Goal: Task Accomplishment & Management: Use online tool/utility

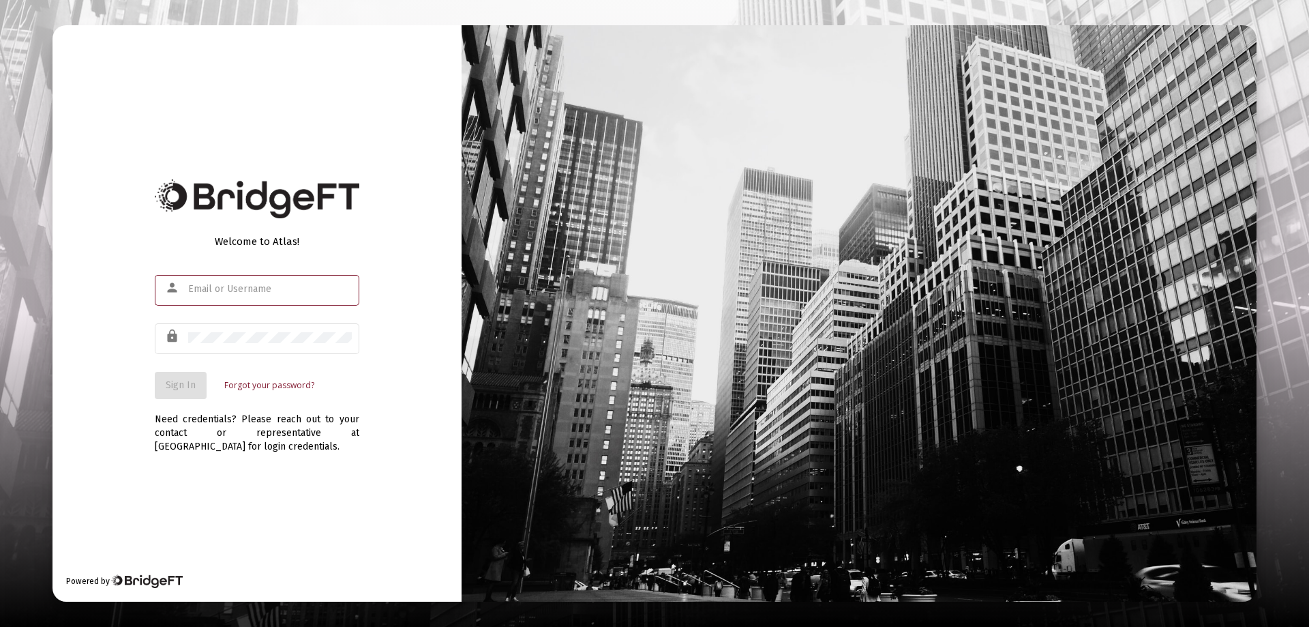
click at [217, 286] on input "text" at bounding box center [270, 289] width 164 height 11
type input "[PERSON_NAME][EMAIL_ADDRESS][DOMAIN_NAME]"
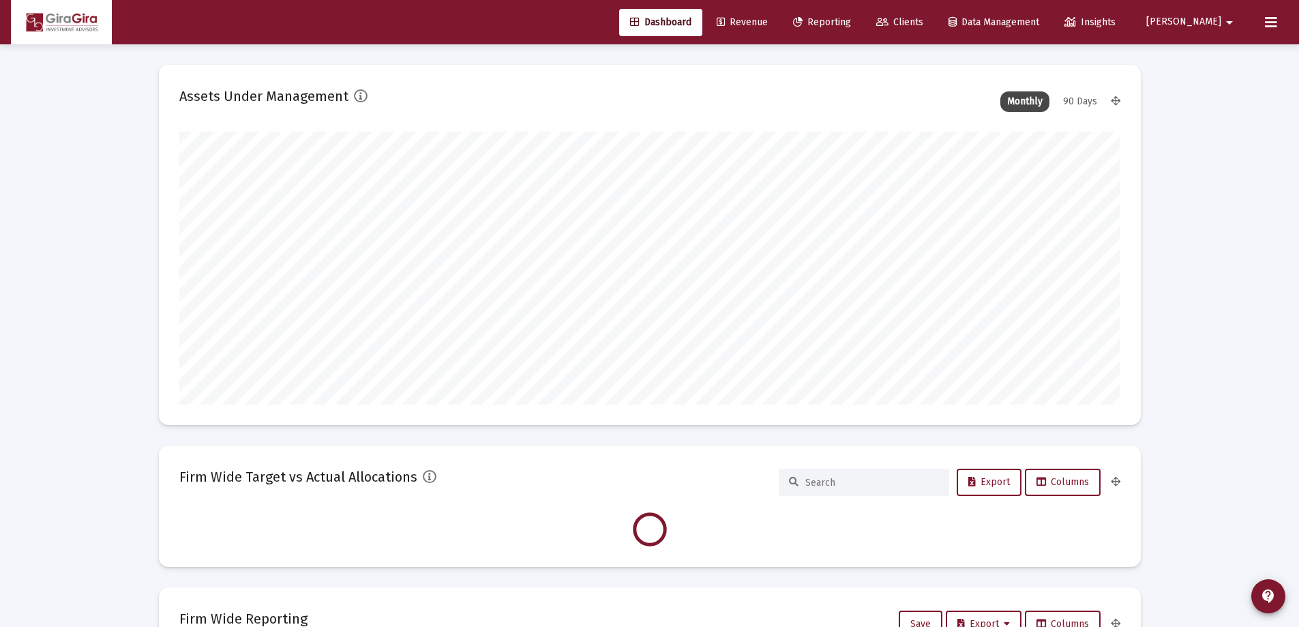
scroll to position [273, 941]
type input "[DATE]"
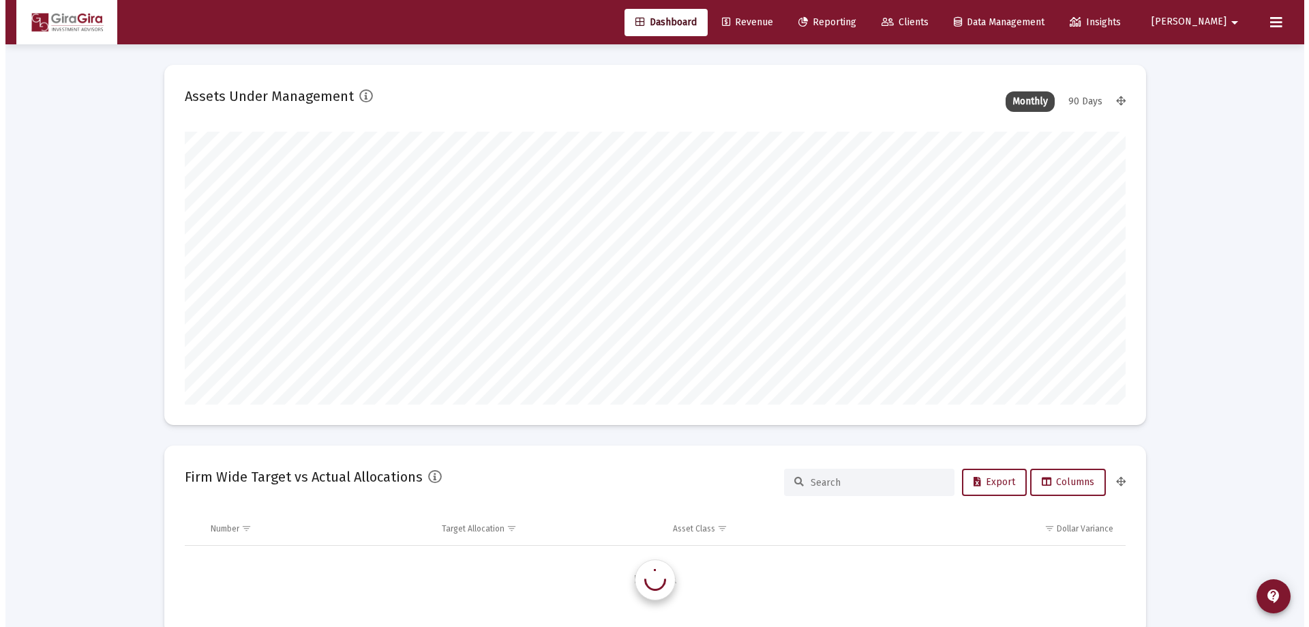
scroll to position [1309, 0]
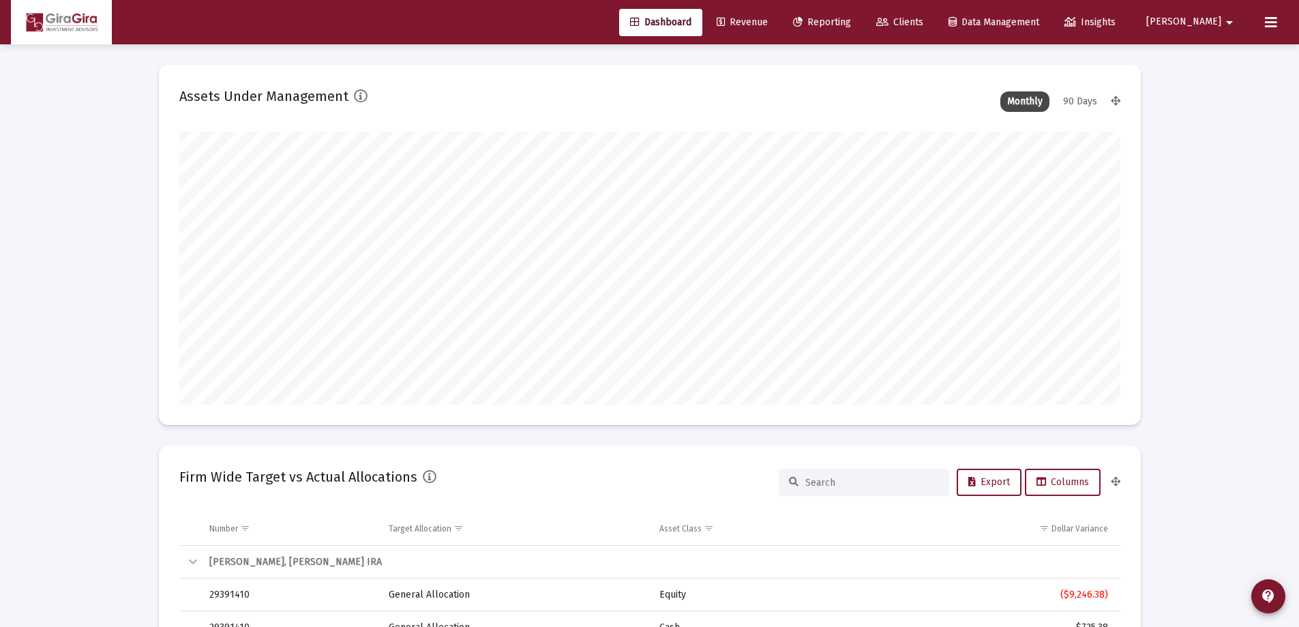
click at [851, 21] on span "Reporting" at bounding box center [822, 22] width 58 height 12
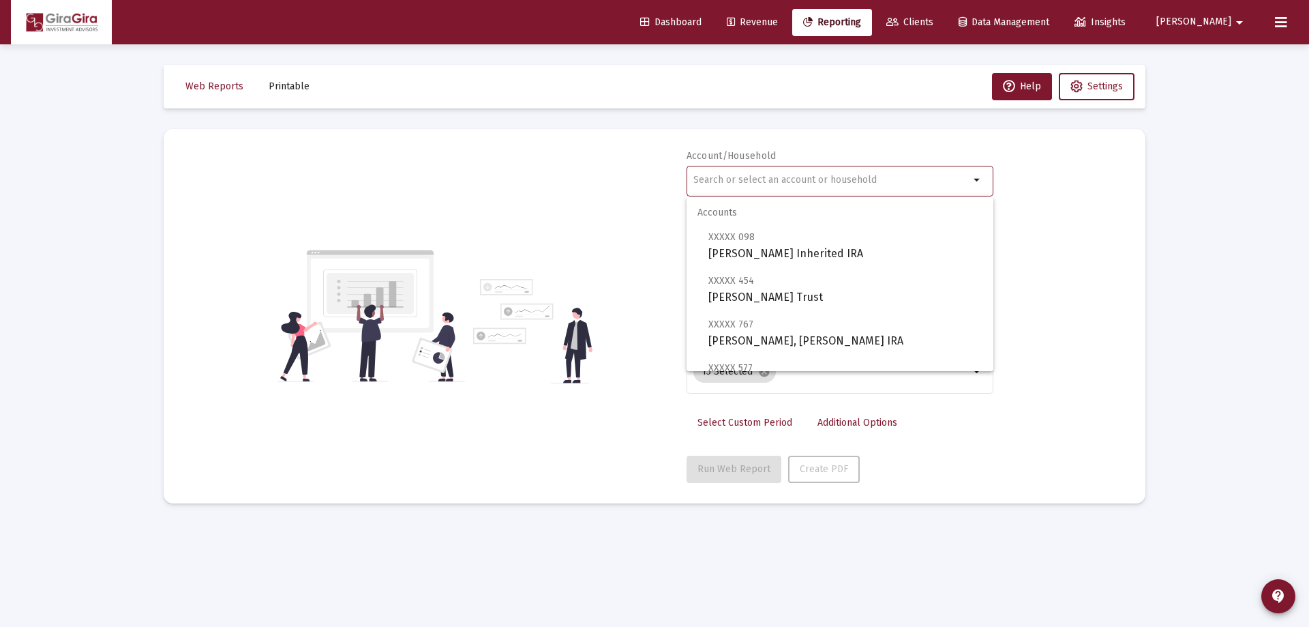
click at [709, 178] on input "text" at bounding box center [832, 180] width 276 height 11
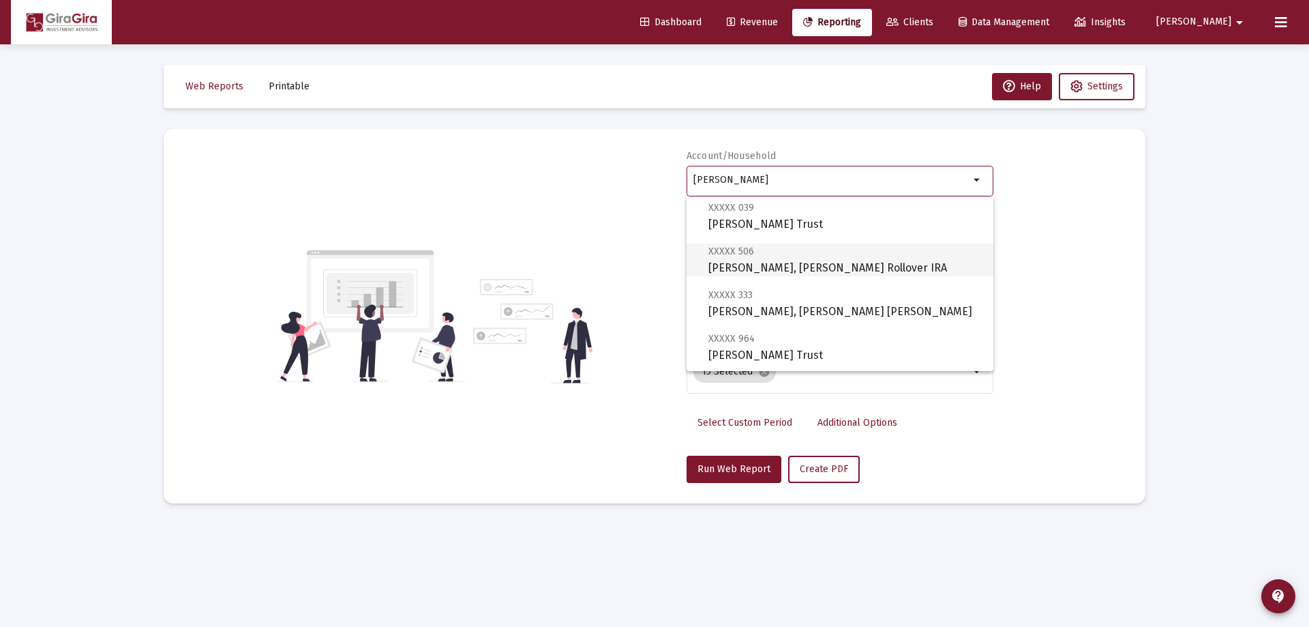
scroll to position [136, 0]
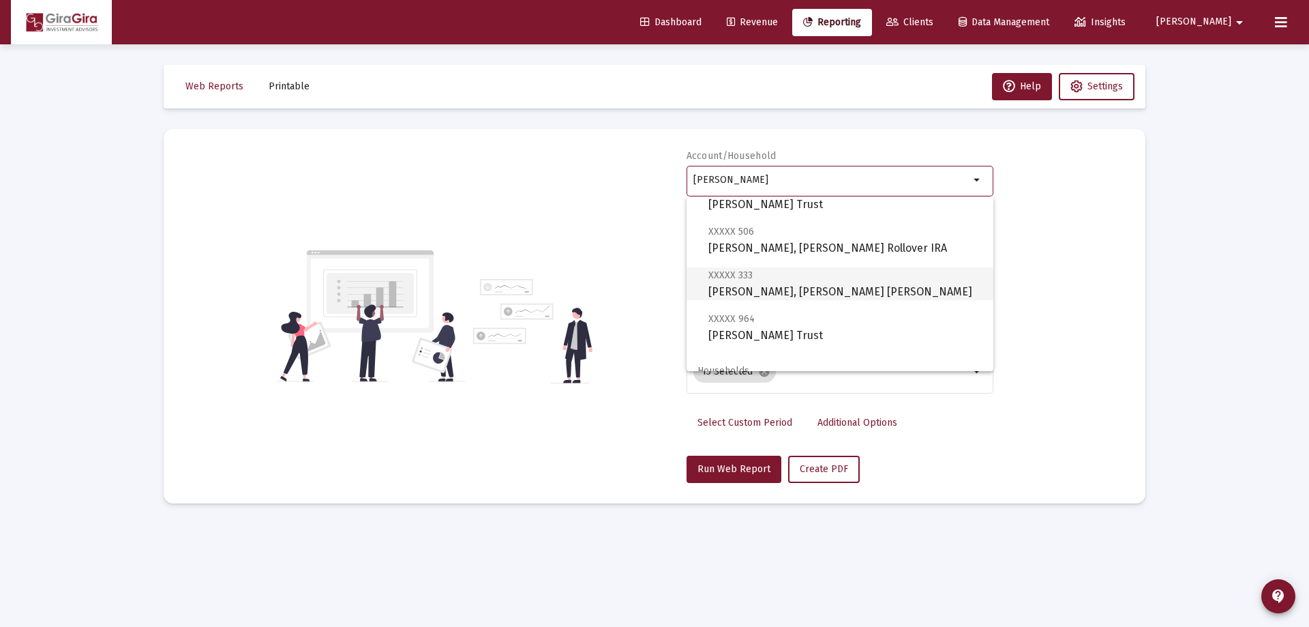
click at [782, 285] on span "XXXXX 333 [PERSON_NAME], [PERSON_NAME] [PERSON_NAME]" at bounding box center [846, 283] width 274 height 33
type input "[PERSON_NAME], [PERSON_NAME] [PERSON_NAME]"
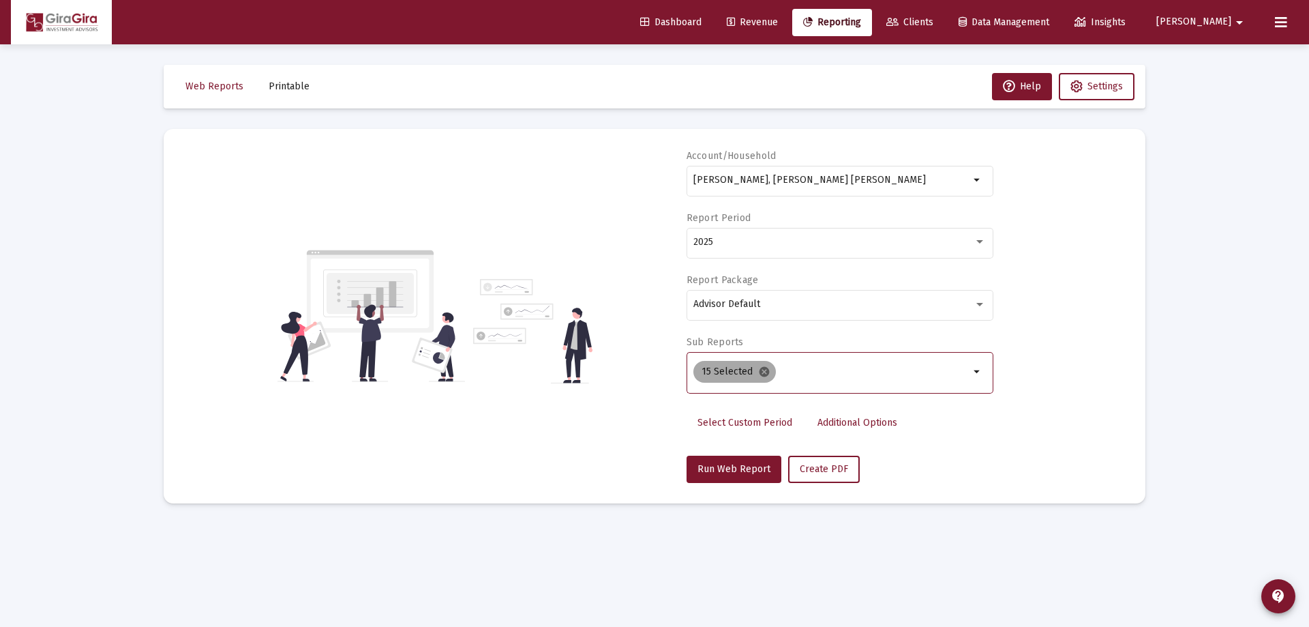
click at [761, 371] on mat-icon "cancel" at bounding box center [764, 372] width 12 height 12
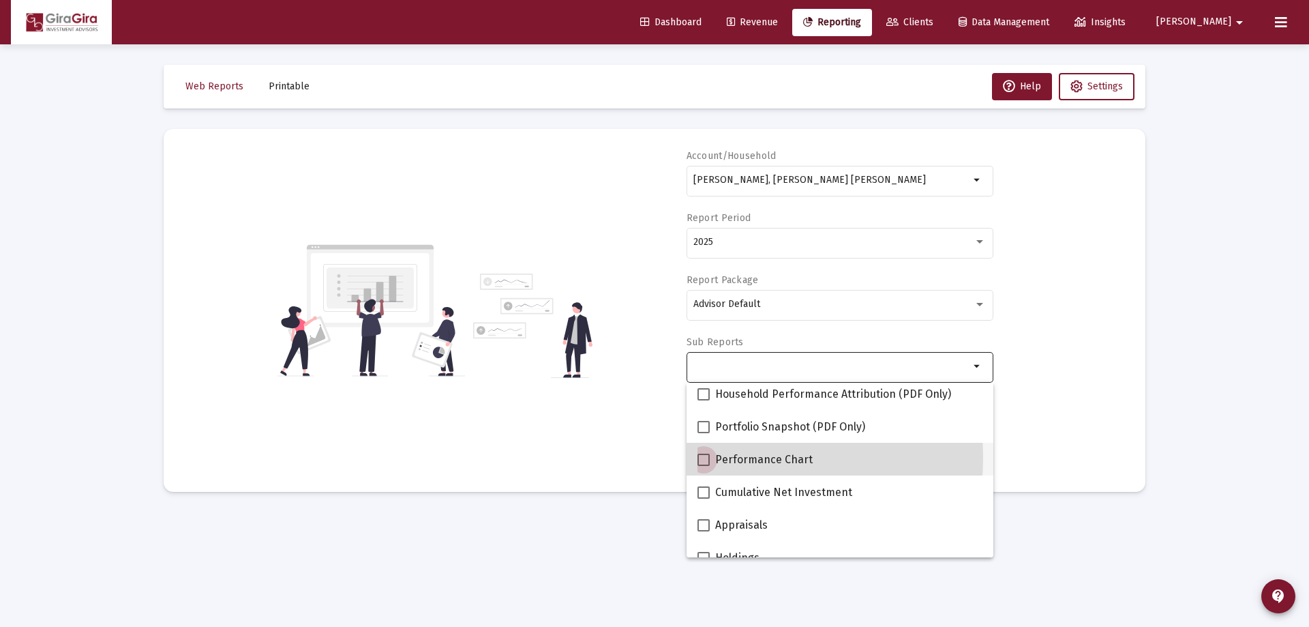
click at [703, 458] on span at bounding box center [704, 460] width 12 height 12
click at [703, 466] on input "Performance Chart" at bounding box center [703, 466] width 1 height 1
checkbox input "true"
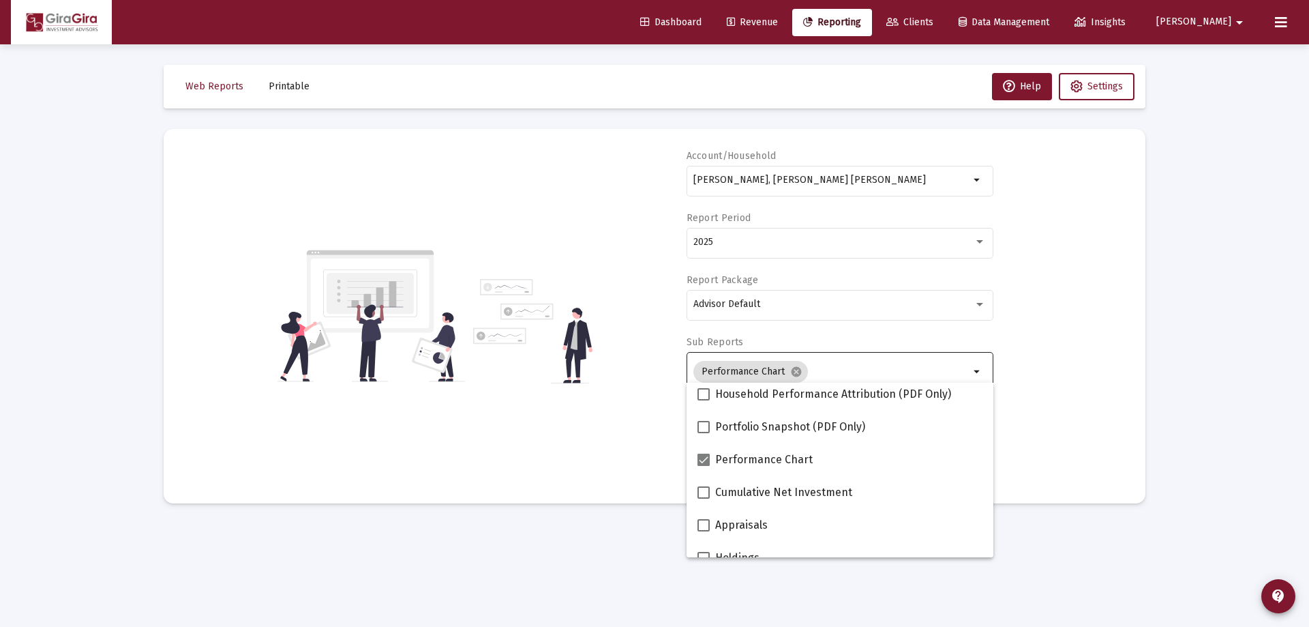
click at [1061, 417] on div "Account/Household [PERSON_NAME], [PERSON_NAME] IRA arrow_drop_down Report Perio…" at bounding box center [654, 315] width 941 height 333
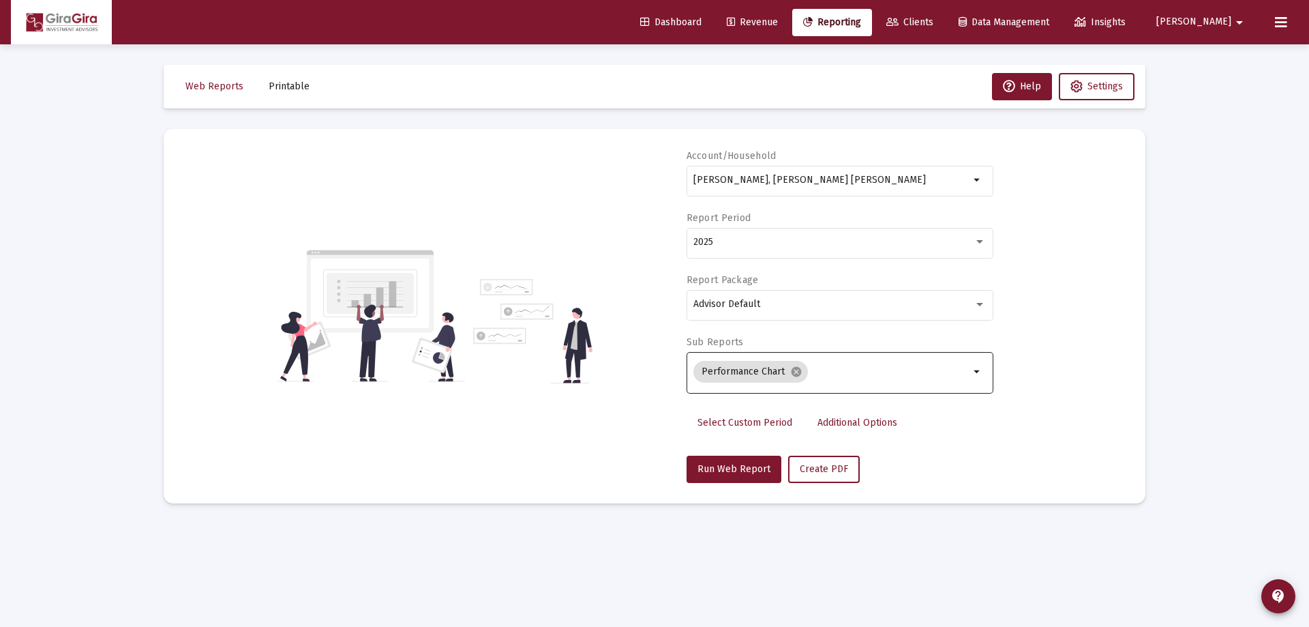
click at [840, 421] on span "Additional Options" at bounding box center [858, 423] width 80 height 12
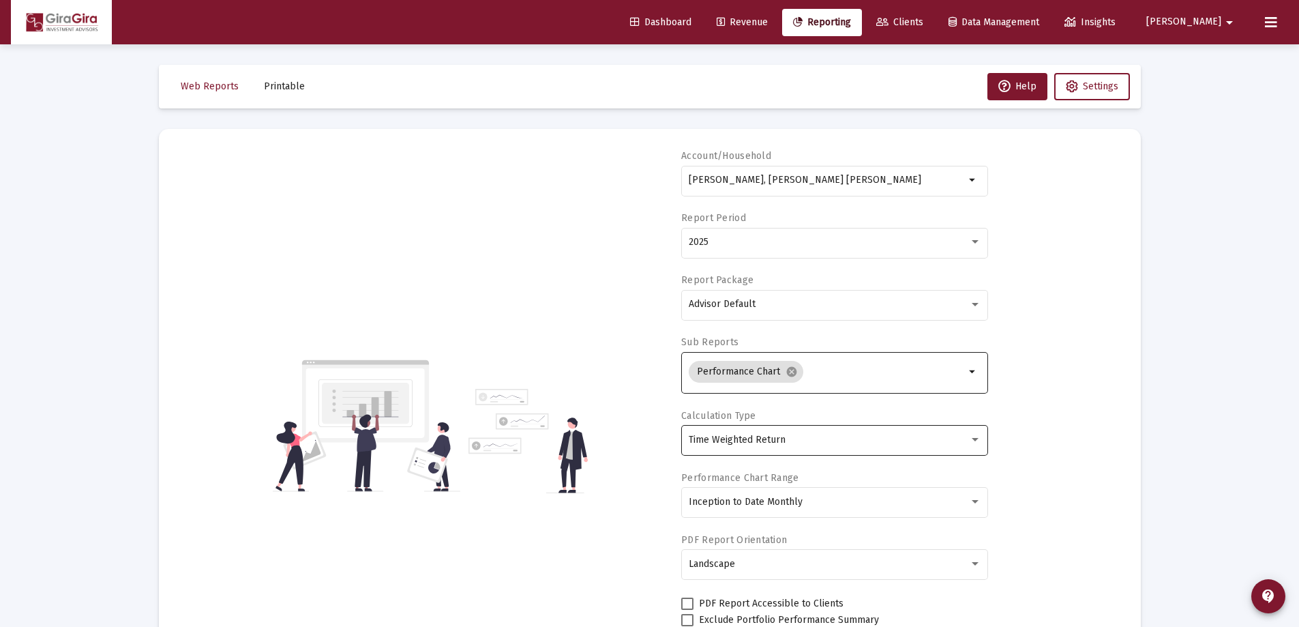
click at [762, 439] on span "Time Weighted Return" at bounding box center [737, 440] width 97 height 12
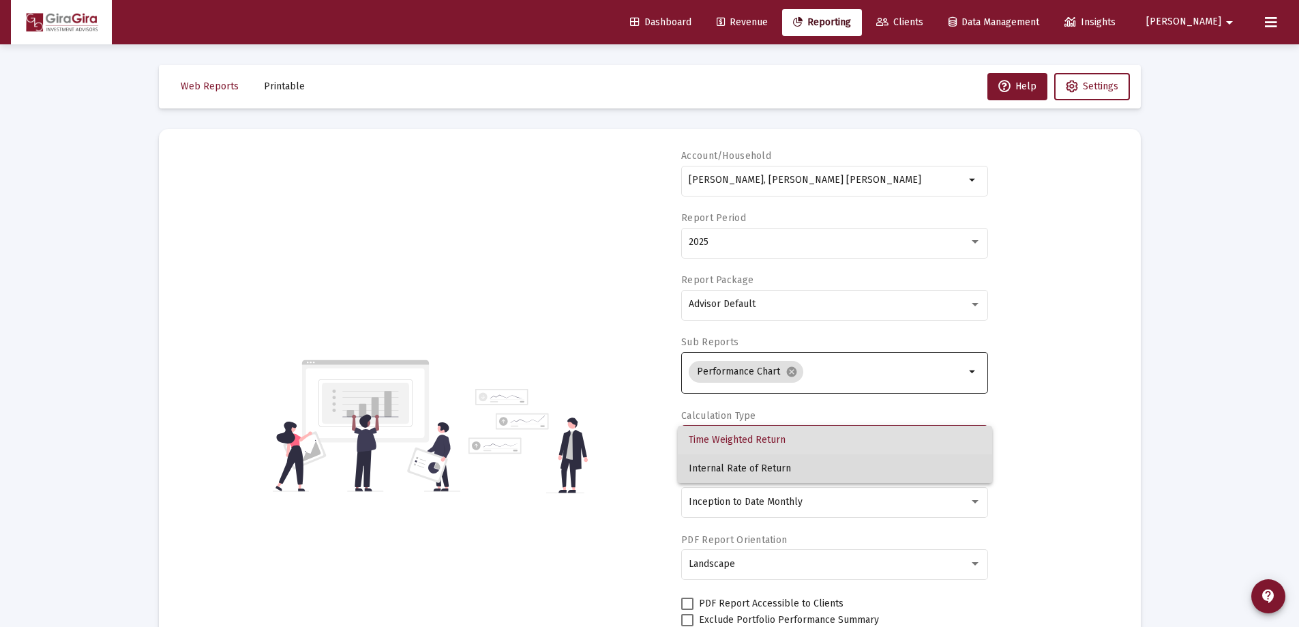
click at [758, 464] on span "Internal Rate of Return" at bounding box center [835, 468] width 293 height 29
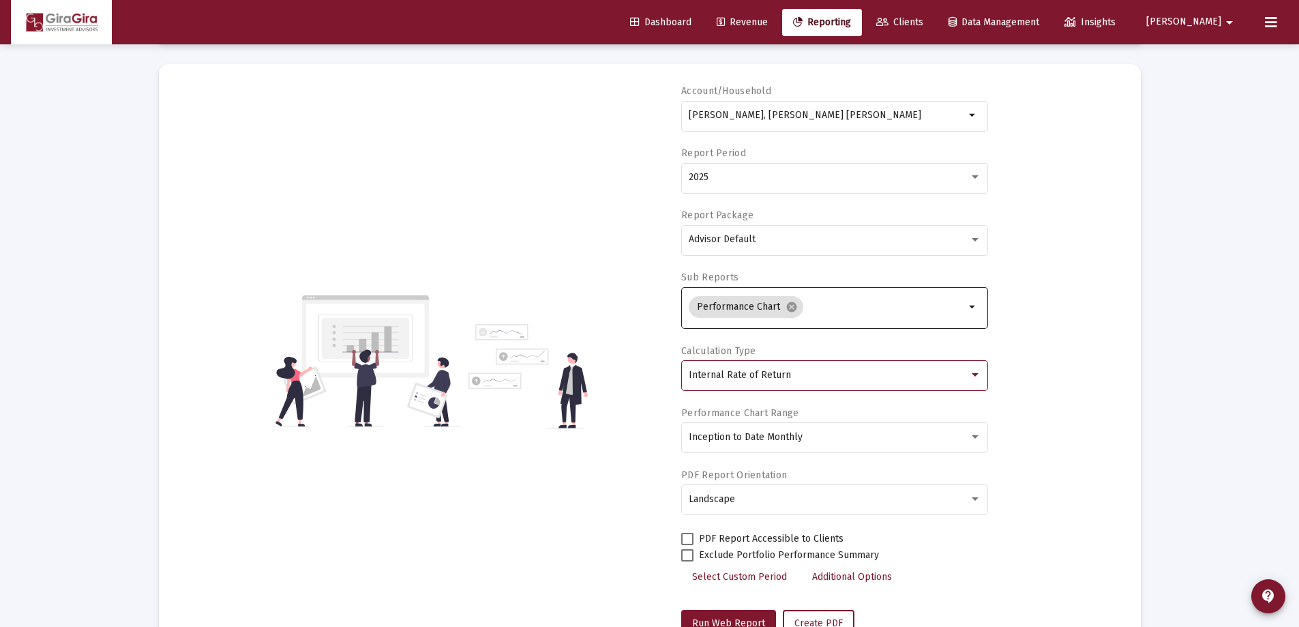
scroll to position [116, 0]
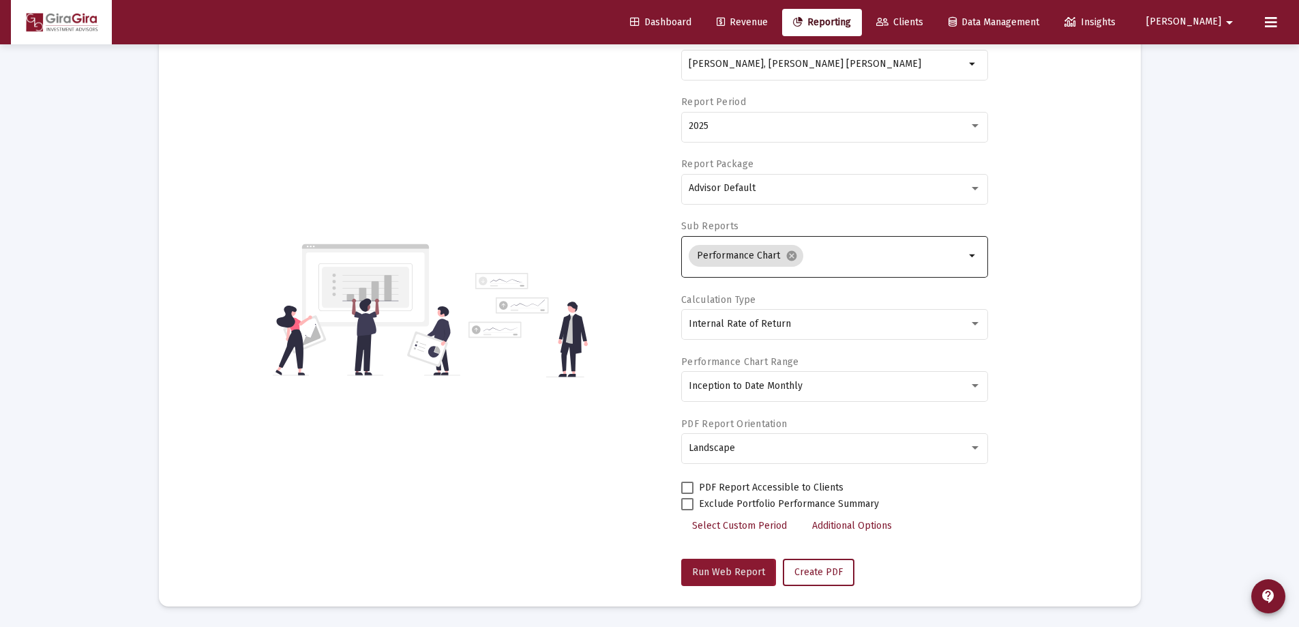
click at [719, 572] on span "Run Web Report" at bounding box center [728, 572] width 73 height 12
select select "View all"
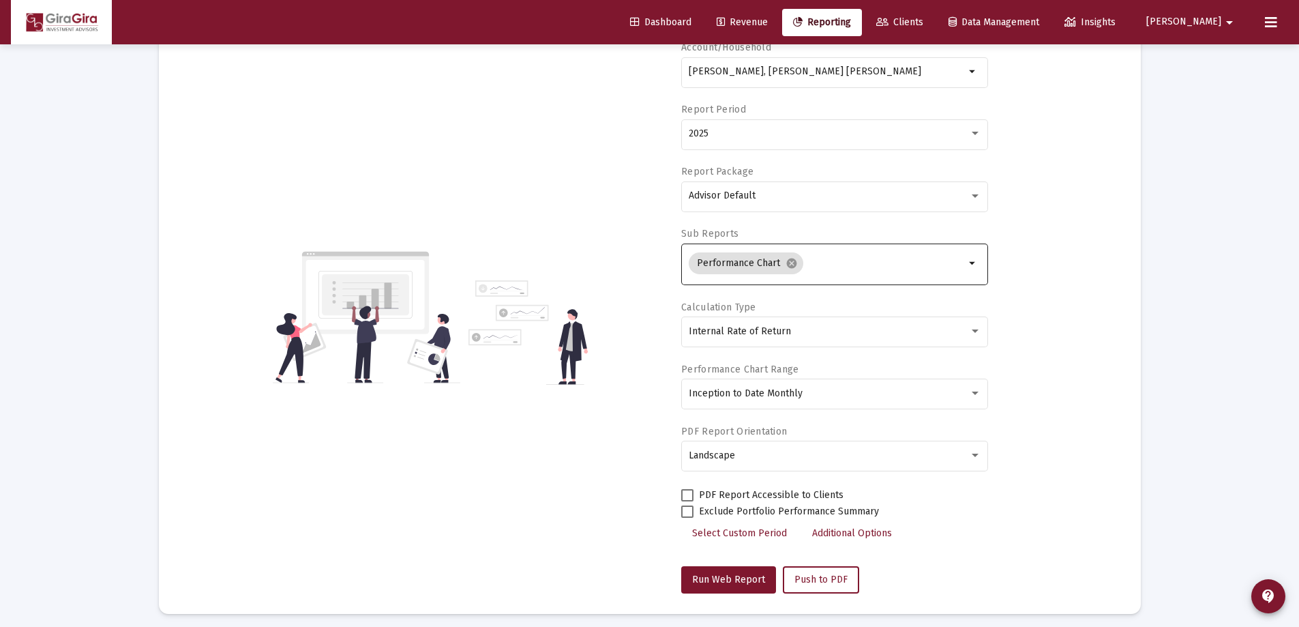
scroll to position [0, 0]
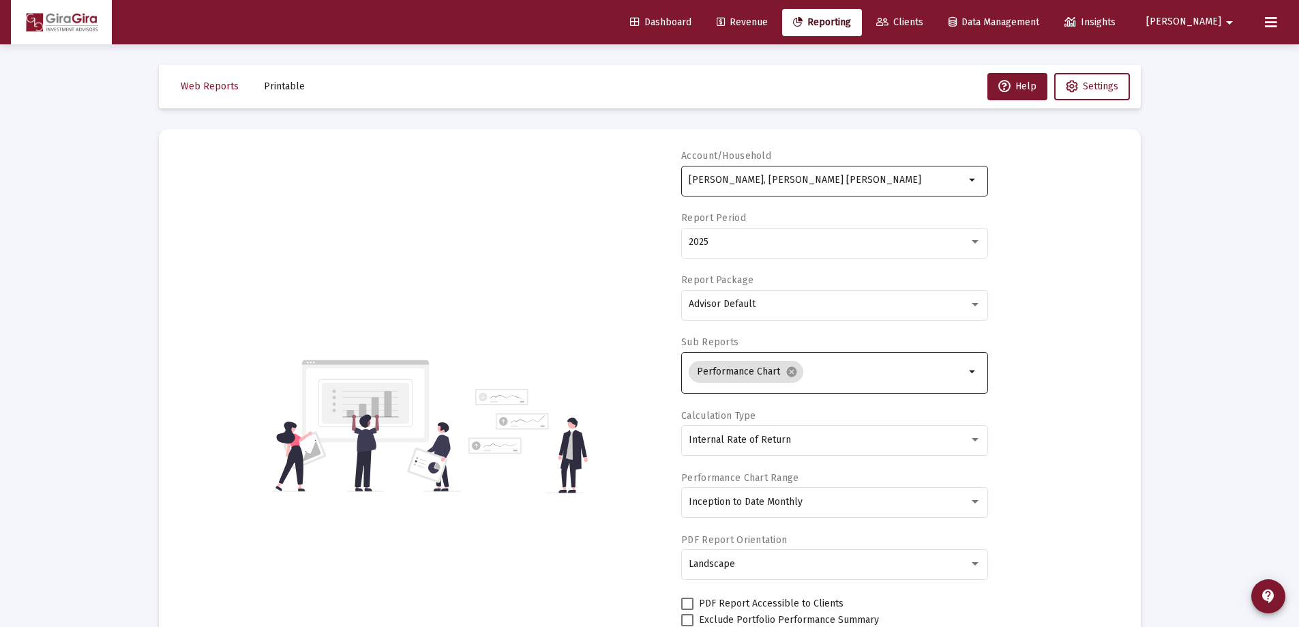
click at [784, 179] on input "[PERSON_NAME], [PERSON_NAME] [PERSON_NAME]" at bounding box center [827, 180] width 276 height 11
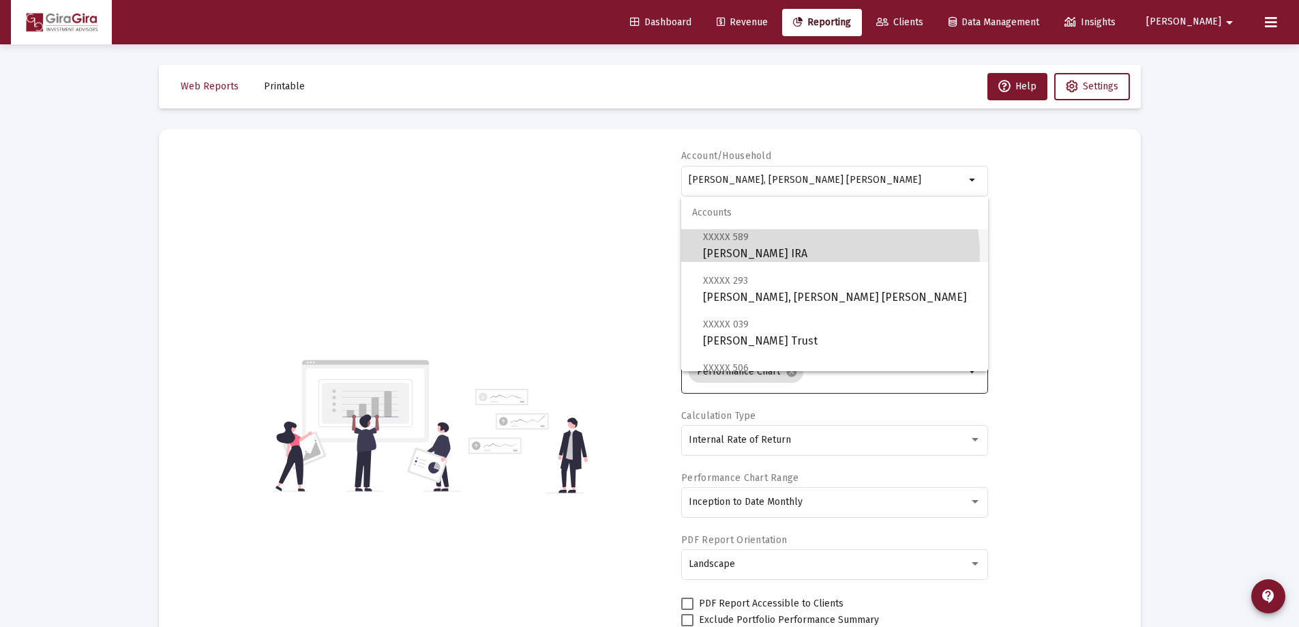
click at [814, 255] on span "XXXXX 589 [PERSON_NAME] Rollover [PERSON_NAME]" at bounding box center [840, 244] width 274 height 33
type input "[PERSON_NAME] IRA"
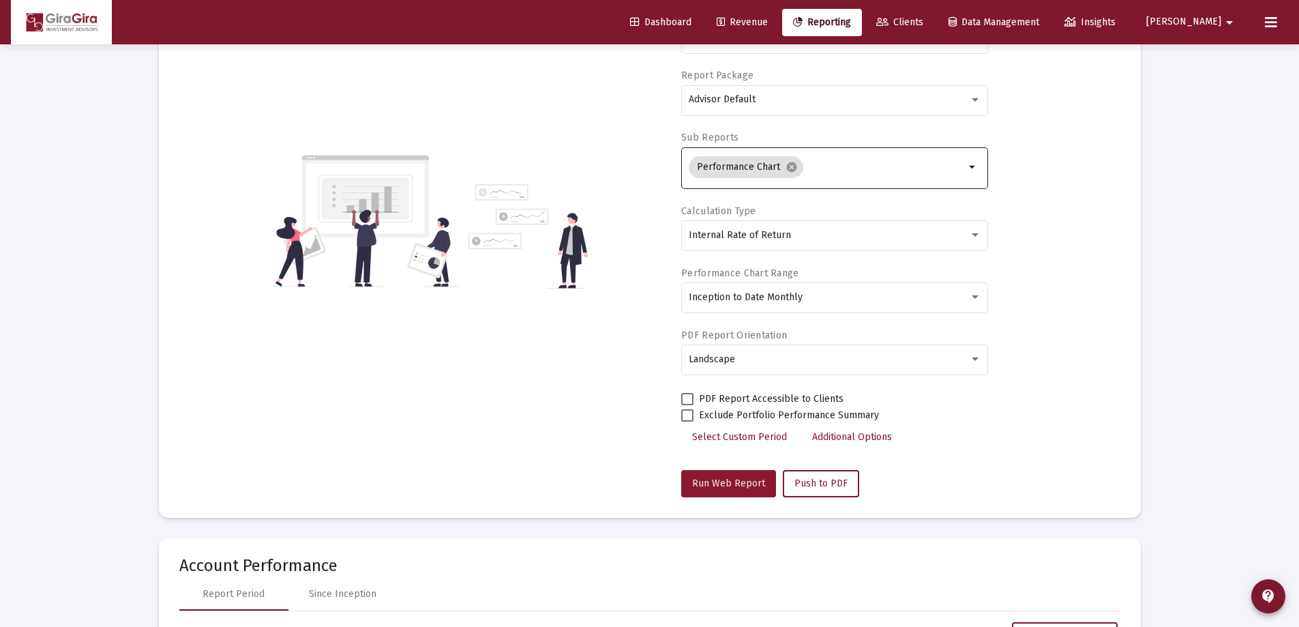
click at [744, 479] on span "Run Web Report" at bounding box center [728, 483] width 73 height 12
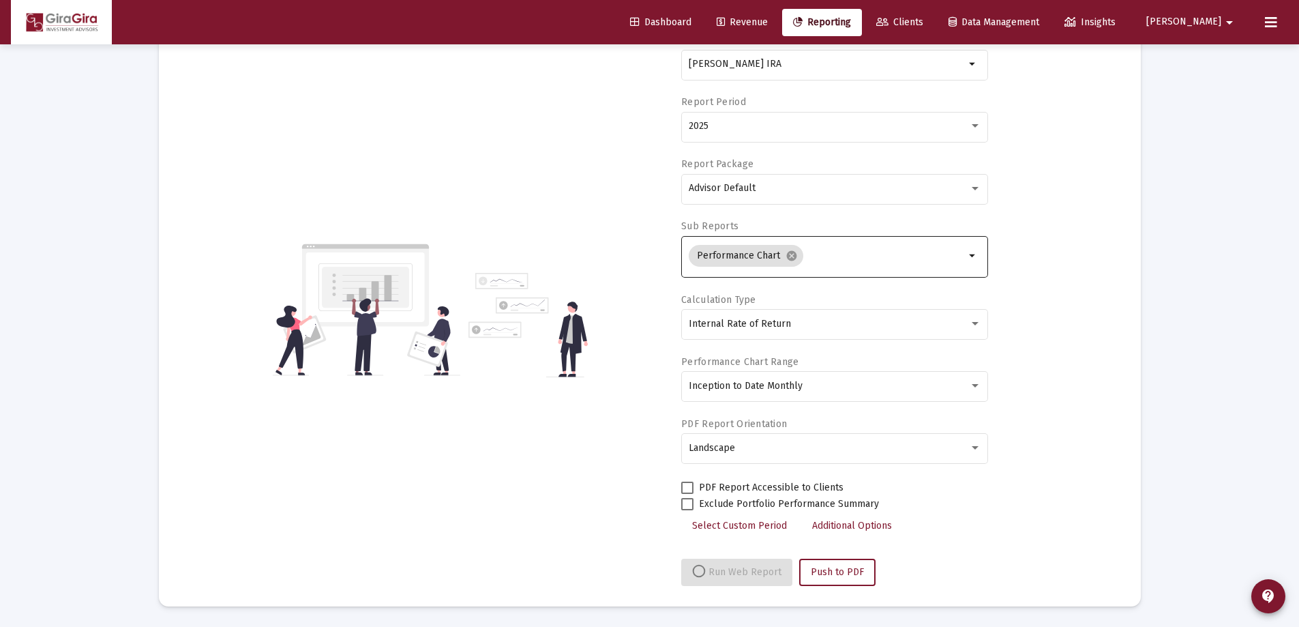
select select "View all"
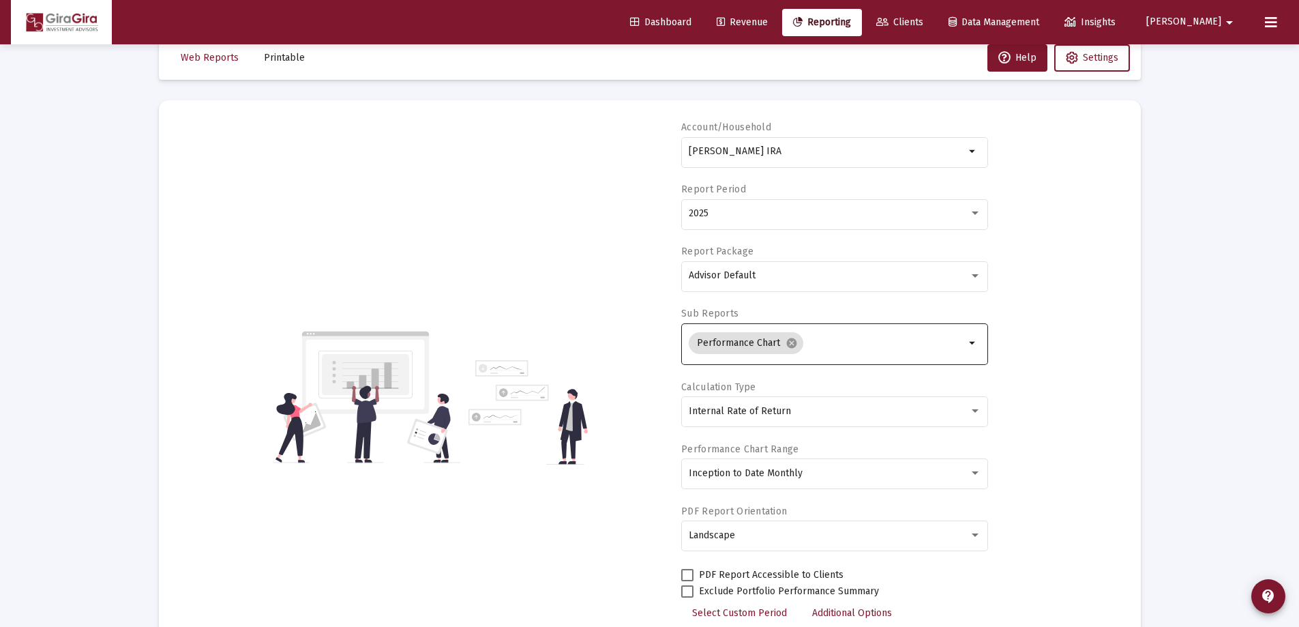
scroll to position [0, 0]
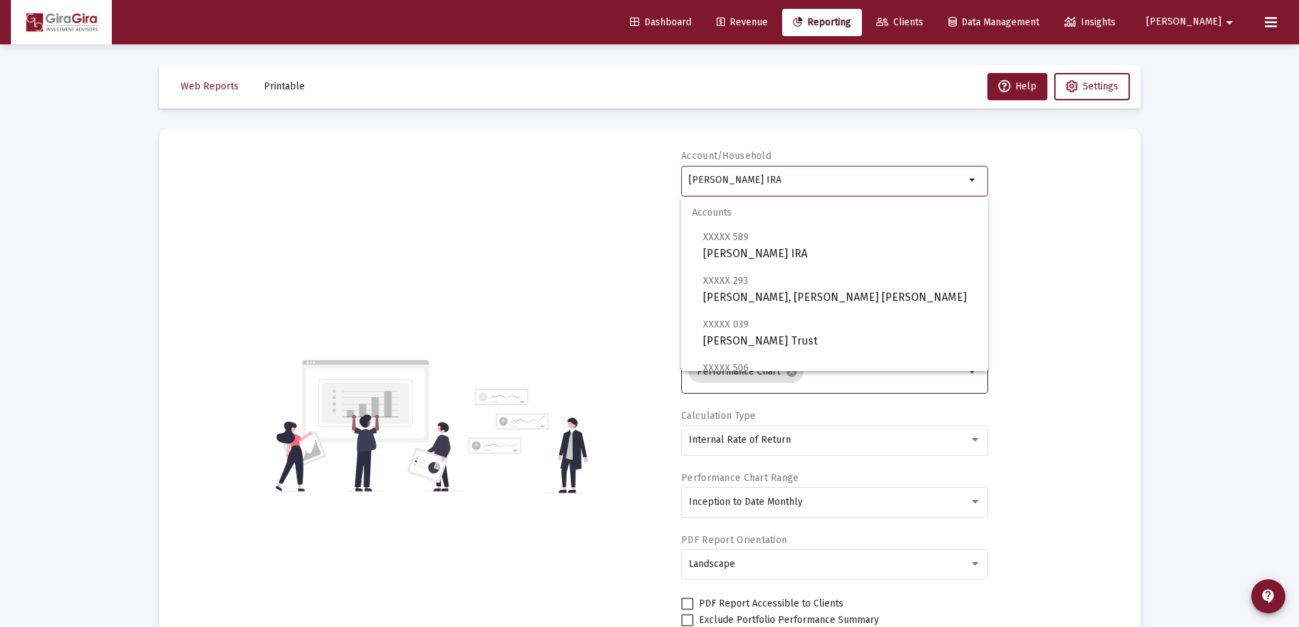
drag, startPoint x: 690, startPoint y: 177, endPoint x: 1034, endPoint y: 197, distance: 344.3
click at [1034, 197] on div "Account/Household [PERSON_NAME] IRA arrow_drop_down Report Period 2025 Report P…" at bounding box center [649, 425] width 941 height 552
drag, startPoint x: 795, startPoint y: 286, endPoint x: 795, endPoint y: 293, distance: 6.9
click at [795, 286] on span "XXXXX 293 [PERSON_NAME], [PERSON_NAME] [PERSON_NAME]" at bounding box center [840, 288] width 274 height 33
type input "[PERSON_NAME], [PERSON_NAME] [PERSON_NAME]"
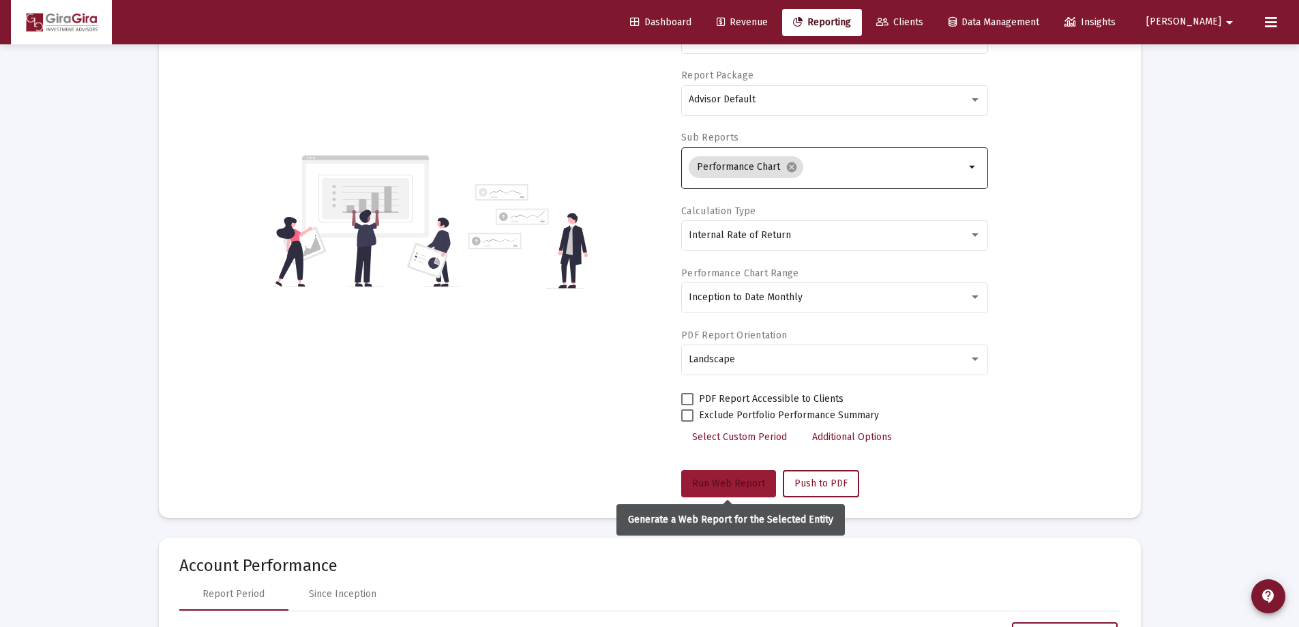
click at [714, 480] on span "Run Web Report" at bounding box center [728, 483] width 73 height 12
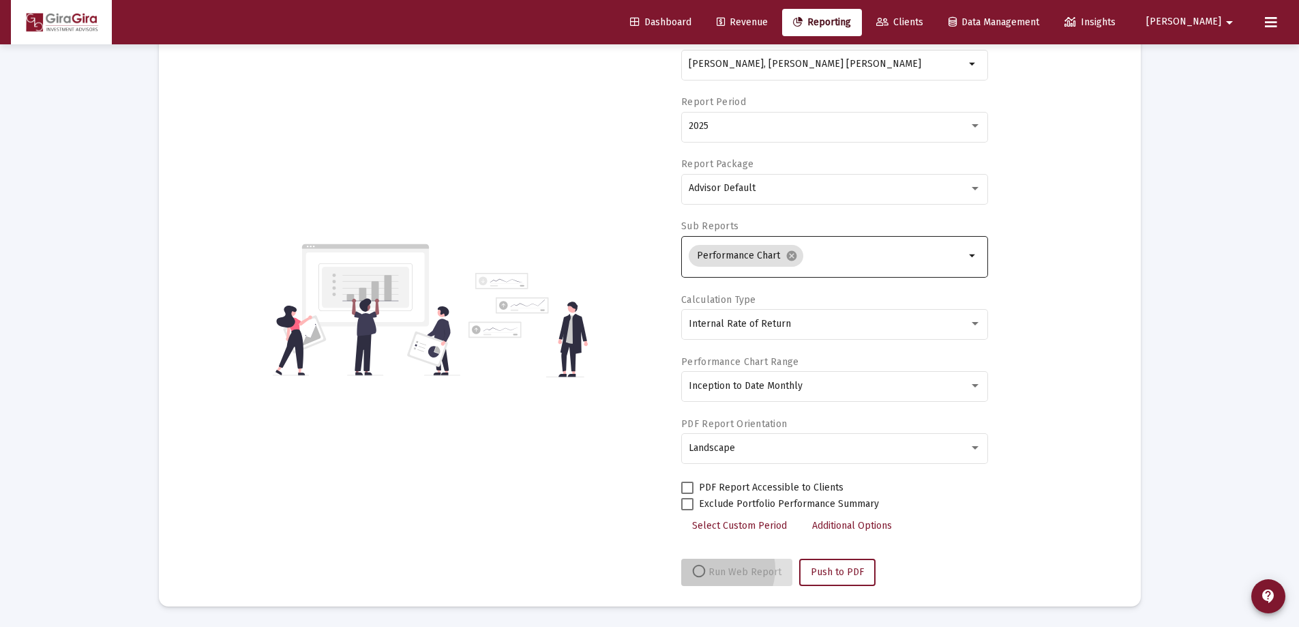
scroll to position [116, 0]
select select "View all"
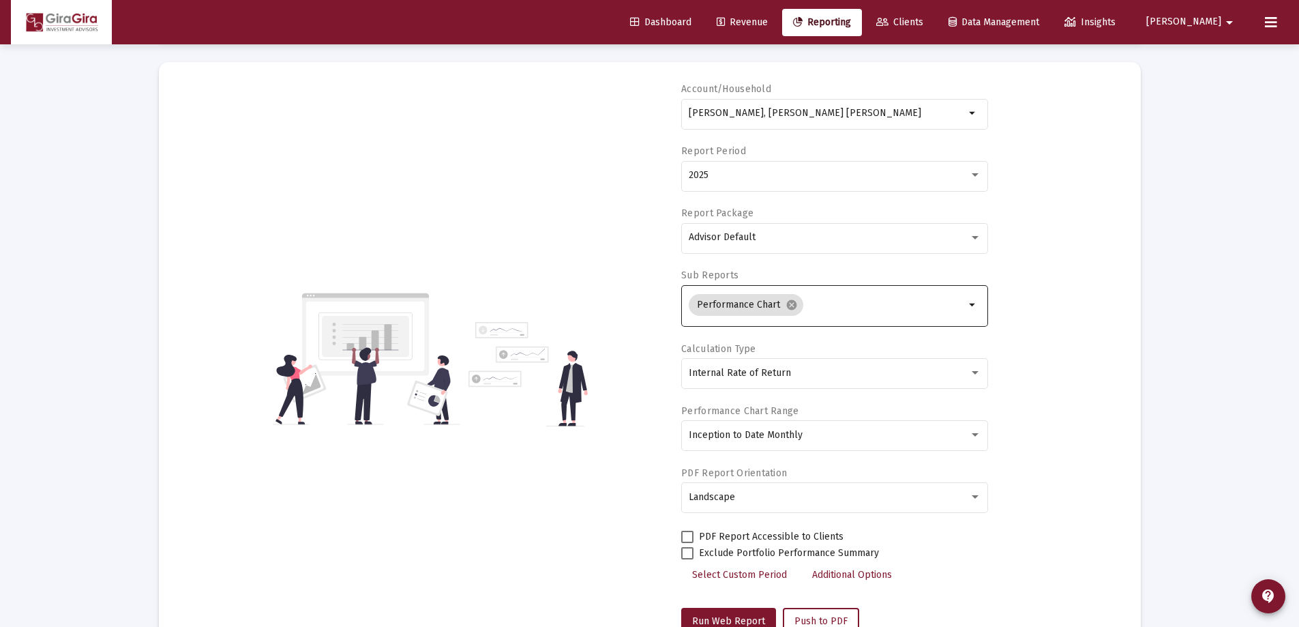
scroll to position [0, 0]
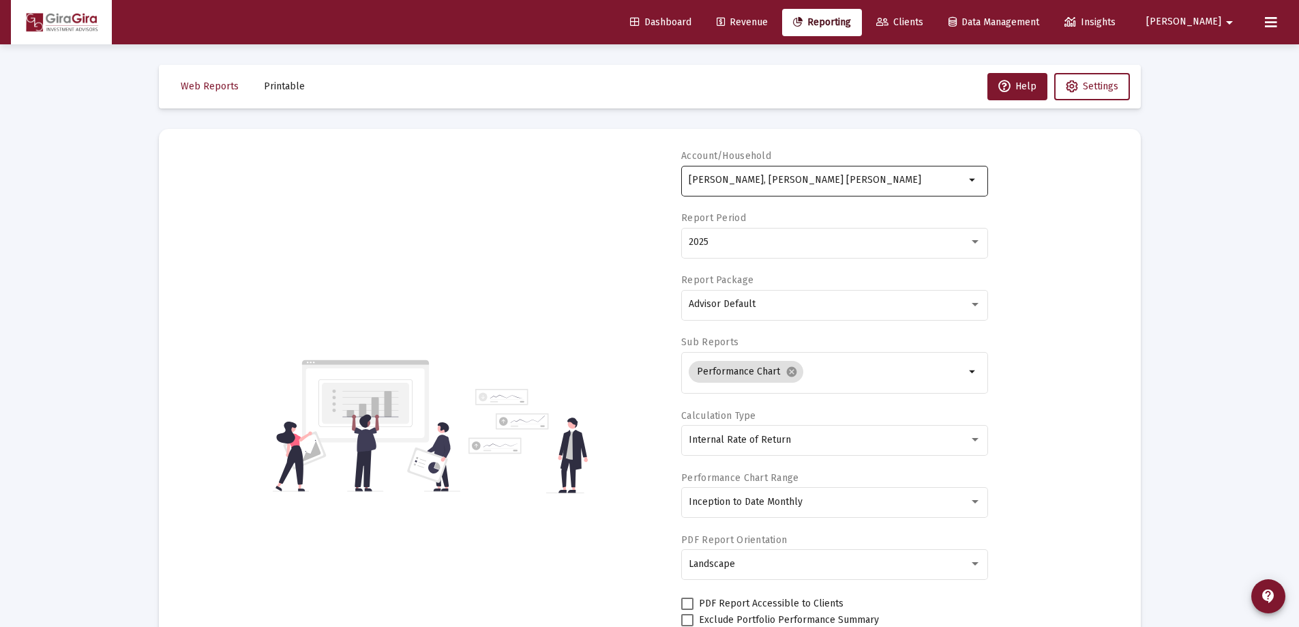
click at [749, 175] on input "[PERSON_NAME], [PERSON_NAME] [PERSON_NAME]" at bounding box center [827, 180] width 276 height 11
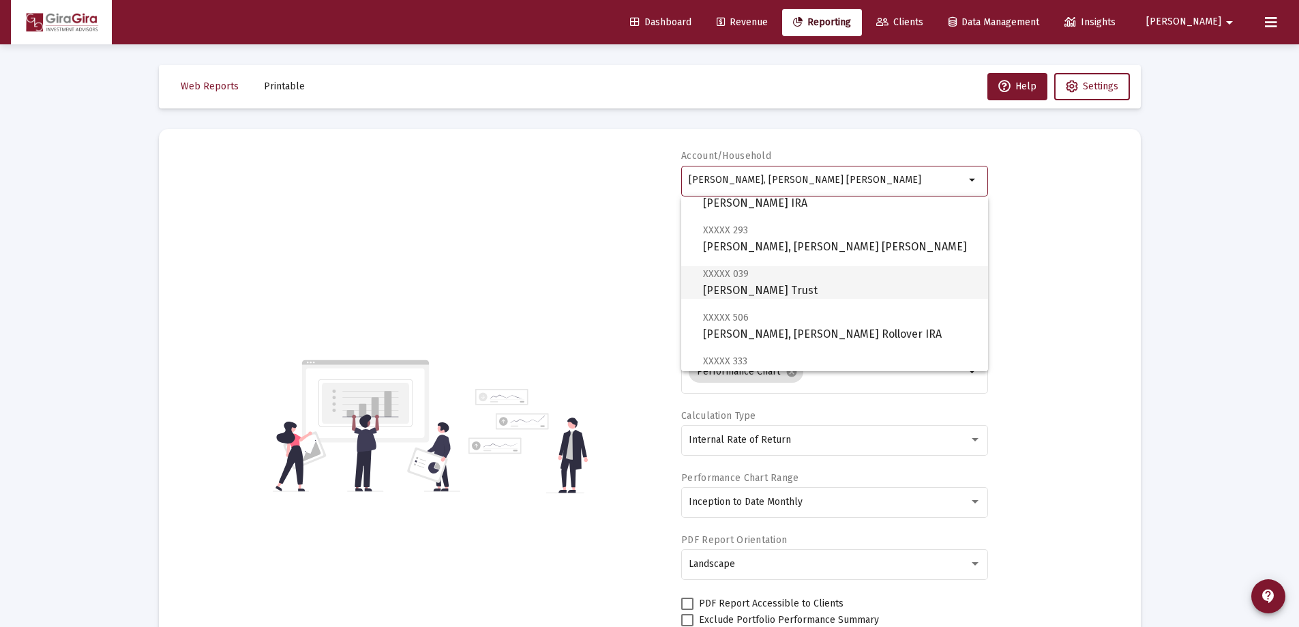
scroll to position [68, 0]
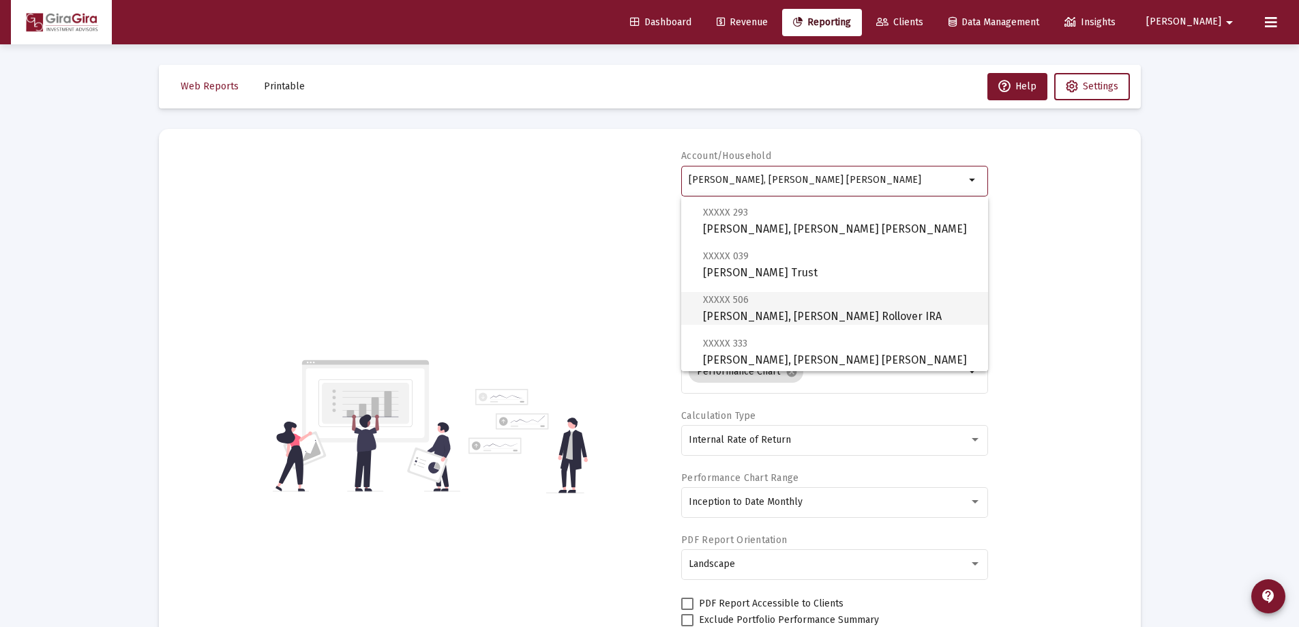
click at [800, 311] on span "XXXXX 506 [PERSON_NAME], [PERSON_NAME] Rollover IRA" at bounding box center [840, 307] width 274 height 33
type input "[PERSON_NAME], [PERSON_NAME] Rollover IRA"
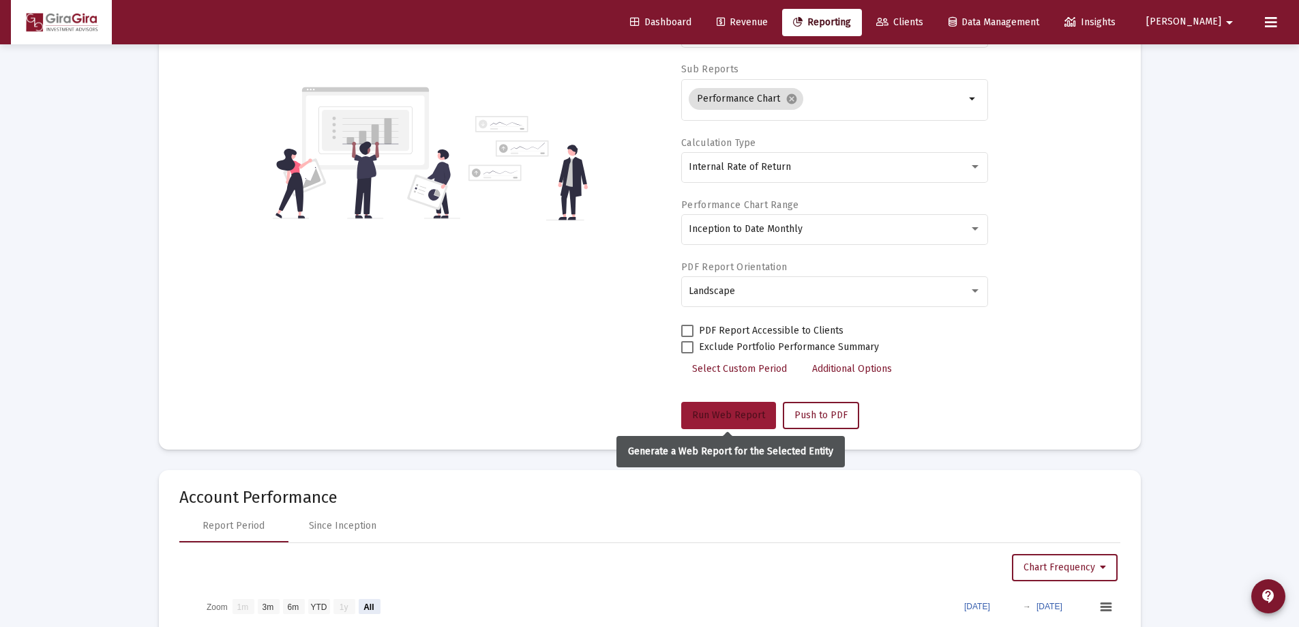
click at [713, 412] on span "Run Web Report" at bounding box center [728, 415] width 73 height 12
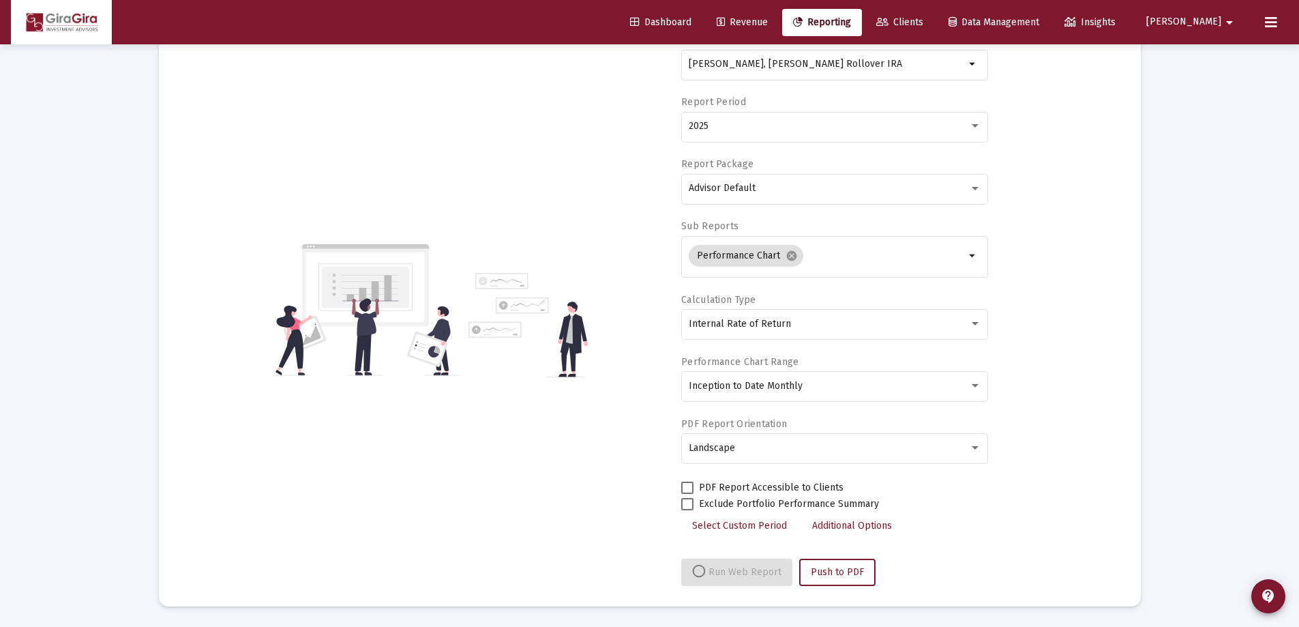
scroll to position [116, 0]
select select "View all"
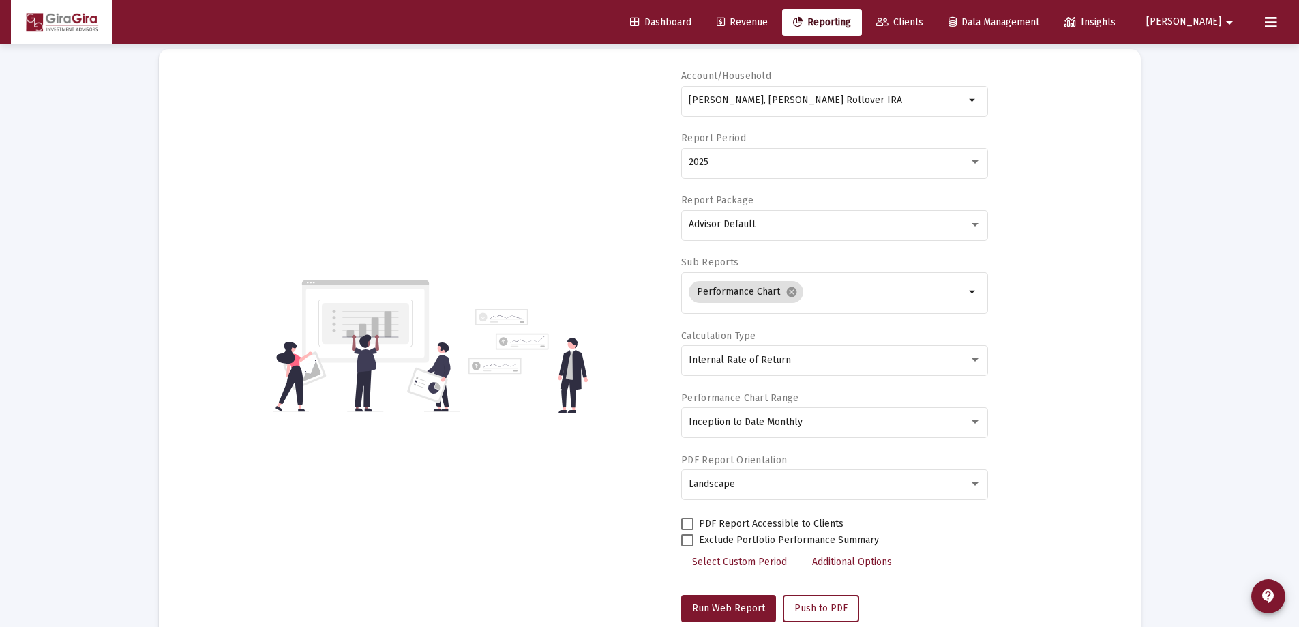
scroll to position [48, 0]
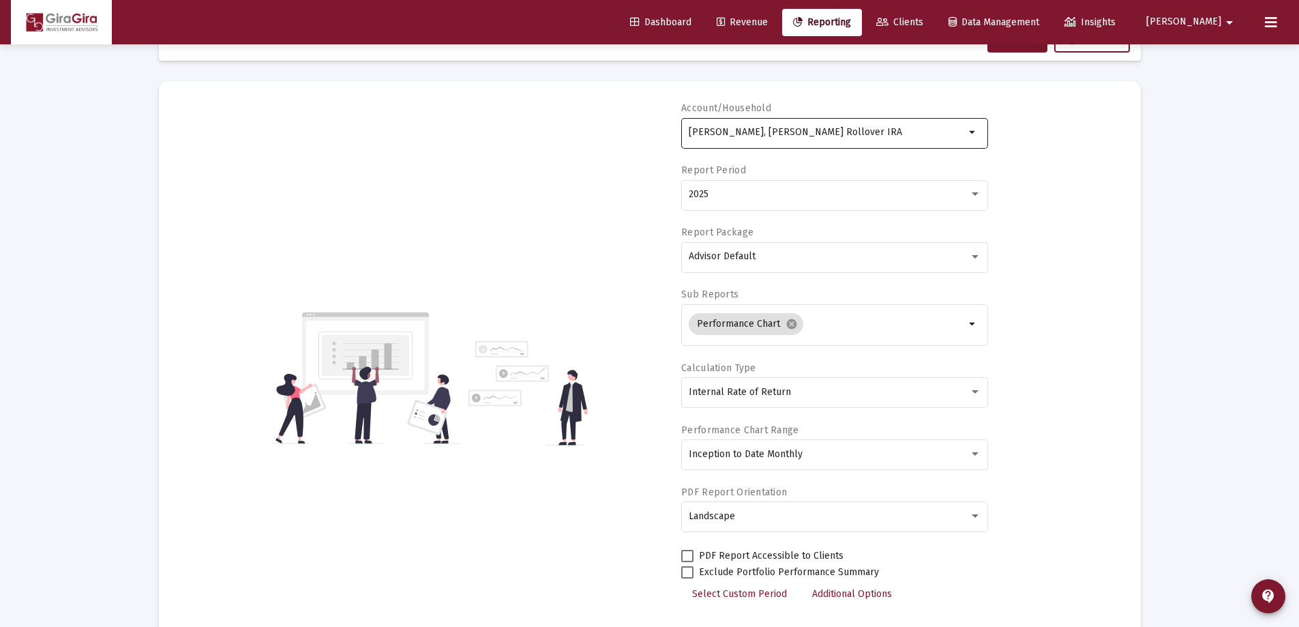
click at [707, 127] on input "[PERSON_NAME], [PERSON_NAME] Rollover IRA" at bounding box center [827, 132] width 276 height 11
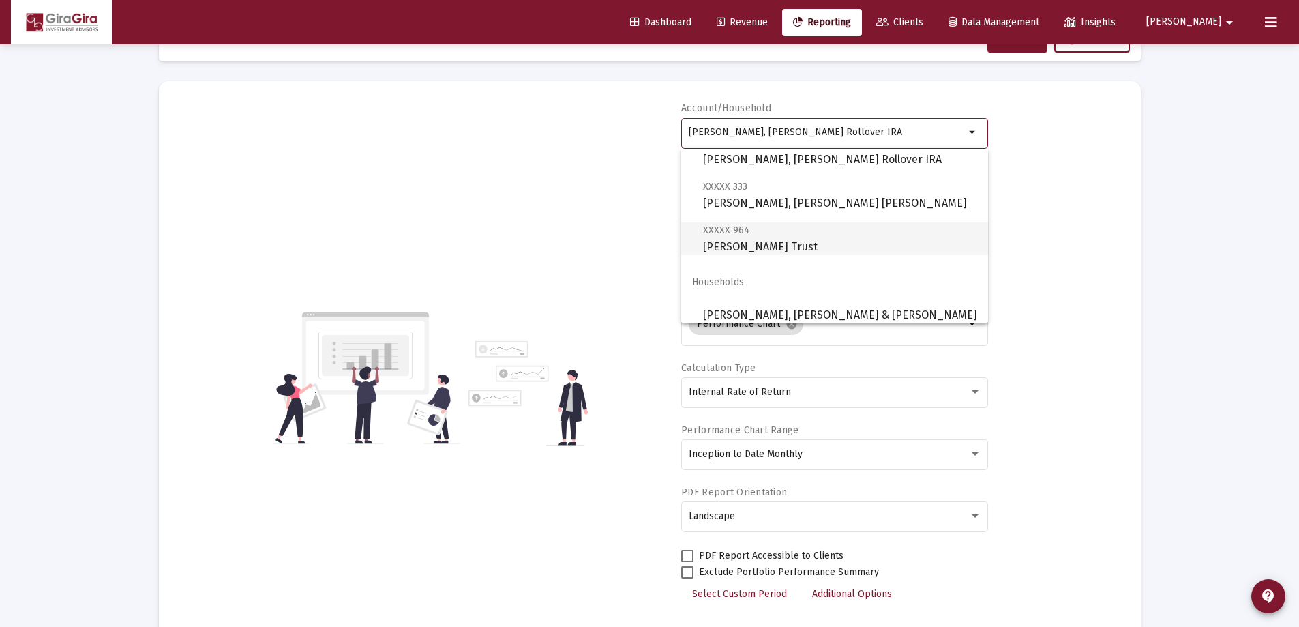
scroll to position [218, 0]
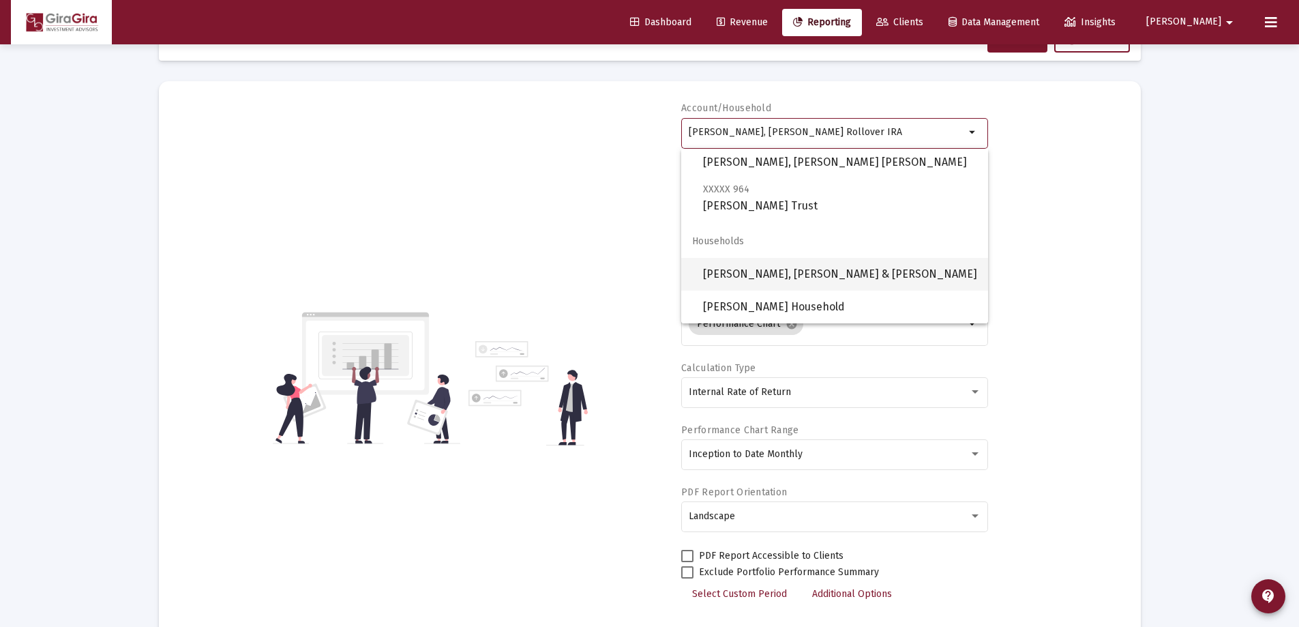
click at [804, 271] on span "[PERSON_NAME], [PERSON_NAME] & [PERSON_NAME]" at bounding box center [840, 274] width 274 height 33
type input "[PERSON_NAME], [PERSON_NAME] & [PERSON_NAME]"
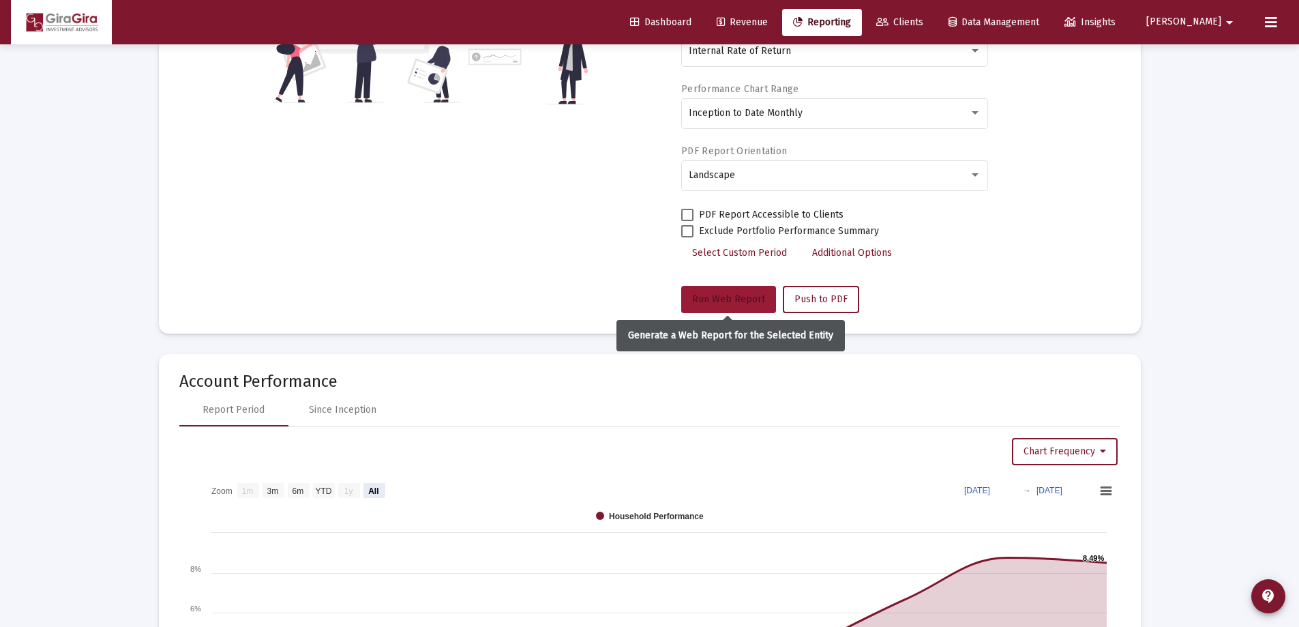
click at [719, 295] on span "Run Web Report" at bounding box center [728, 299] width 73 height 12
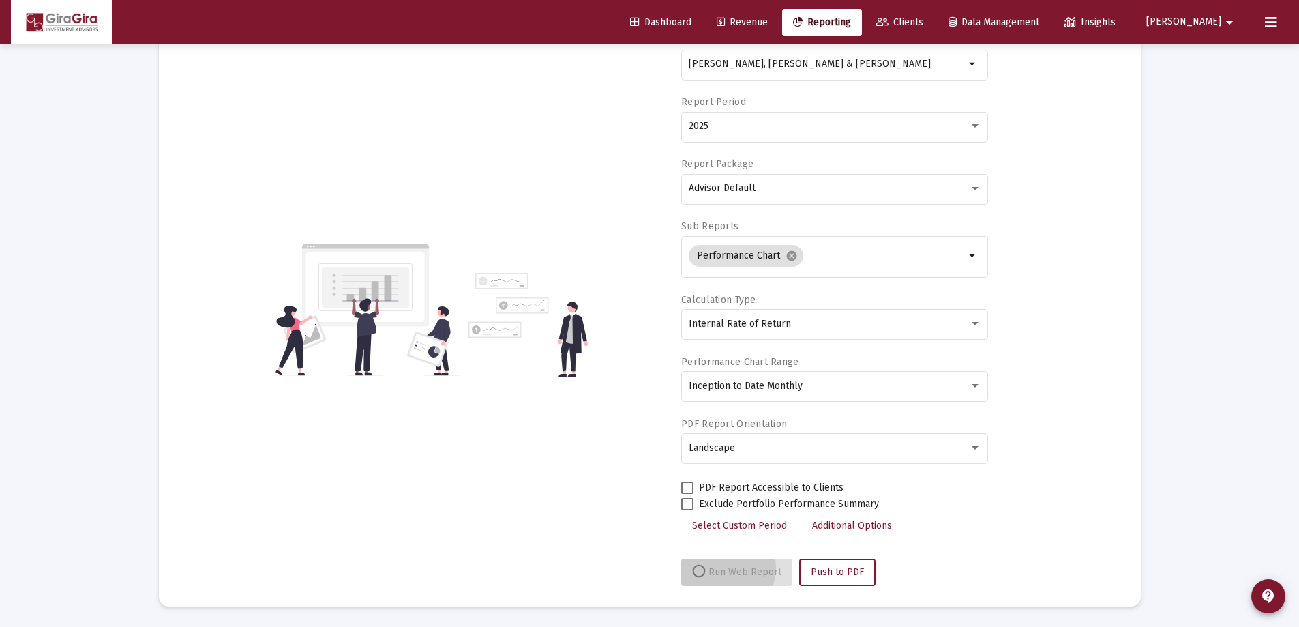
scroll to position [116, 0]
select select "View all"
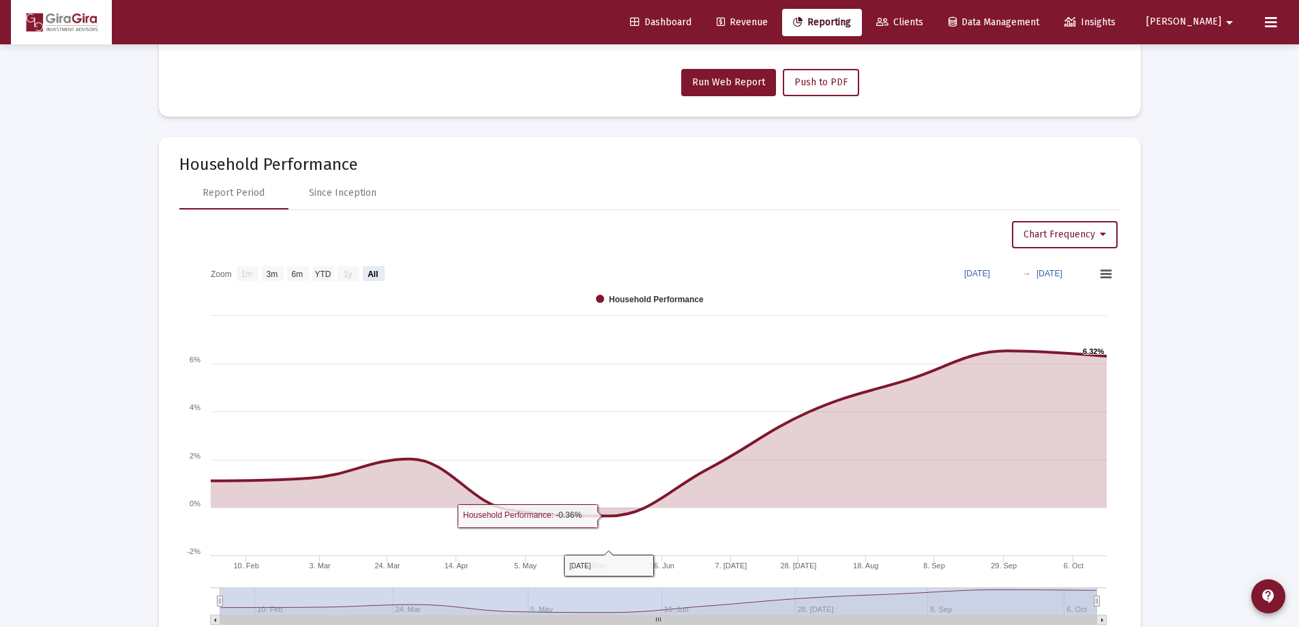
scroll to position [662, 0]
